Goal: Task Accomplishment & Management: Use online tool/utility

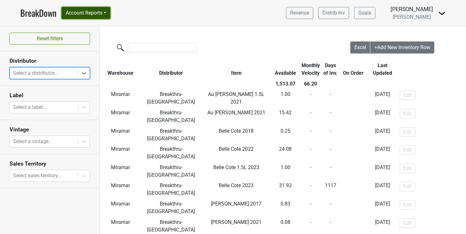
click at [105, 10] on button "Account Reports" at bounding box center [86, 13] width 49 height 12
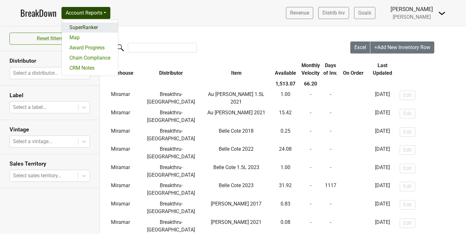
click at [87, 25] on link "SuperRanker" at bounding box center [90, 28] width 56 height 10
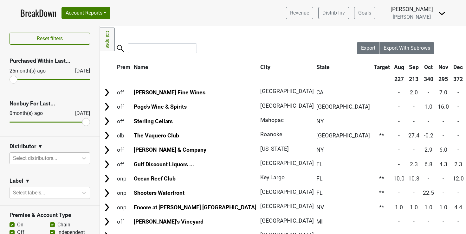
click at [39, 160] on div at bounding box center [44, 158] width 62 height 9
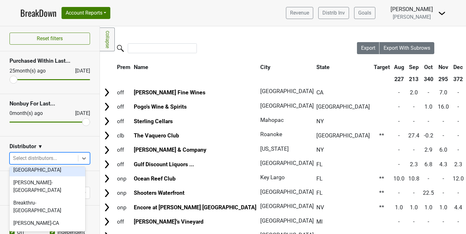
scroll to position [33, 0]
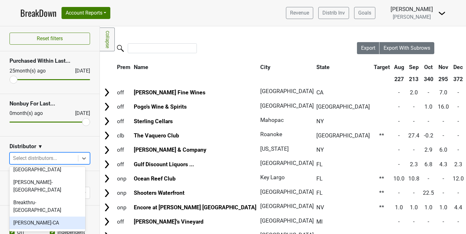
click at [37, 217] on div "[PERSON_NAME]-CA" at bounding box center [48, 223] width 76 height 13
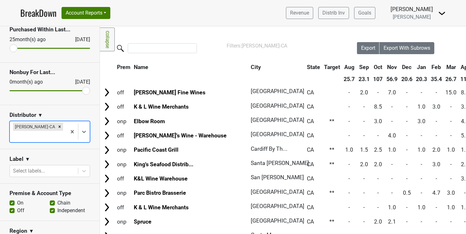
scroll to position [32, 0]
click at [57, 199] on label "Chain" at bounding box center [63, 203] width 13 height 8
click at [51, 199] on input "Chain" at bounding box center [52, 202] width 5 height 6
checkbox input "false"
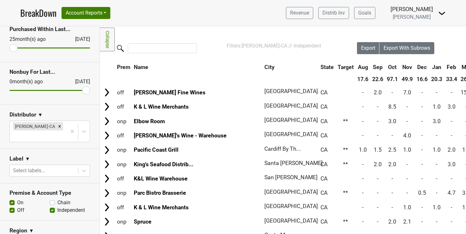
click at [17, 207] on label "Off" at bounding box center [20, 211] width 7 height 8
click at [12, 207] on input "Off" at bounding box center [12, 210] width 5 height 6
checkbox input "false"
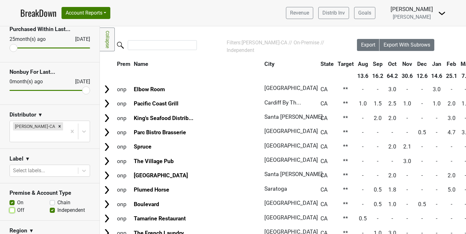
scroll to position [0, 0]
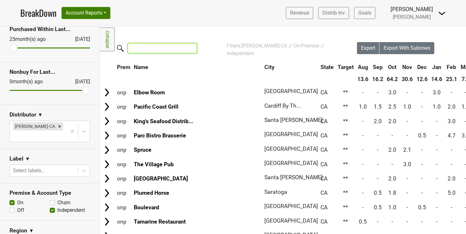
click at [148, 47] on input "search" at bounding box center [162, 48] width 69 height 10
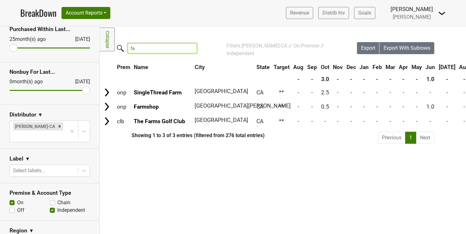
type input "f"
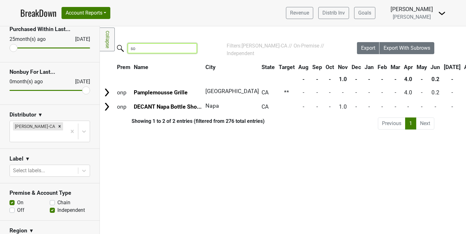
type input "s"
